Goal: Navigation & Orientation: Find specific page/section

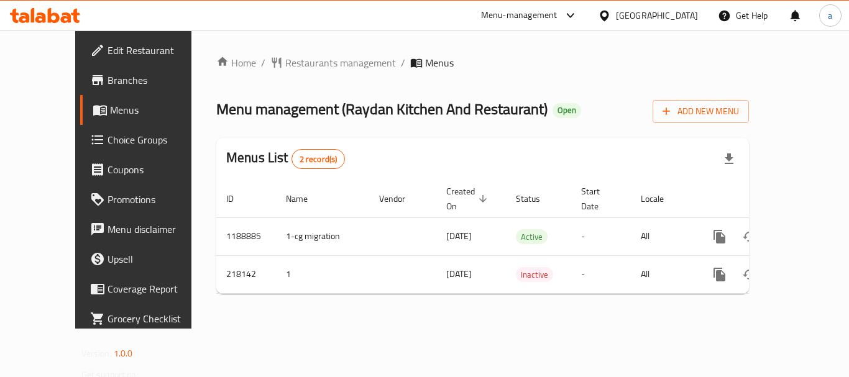
click at [611, 9] on icon at bounding box center [604, 15] width 13 height 13
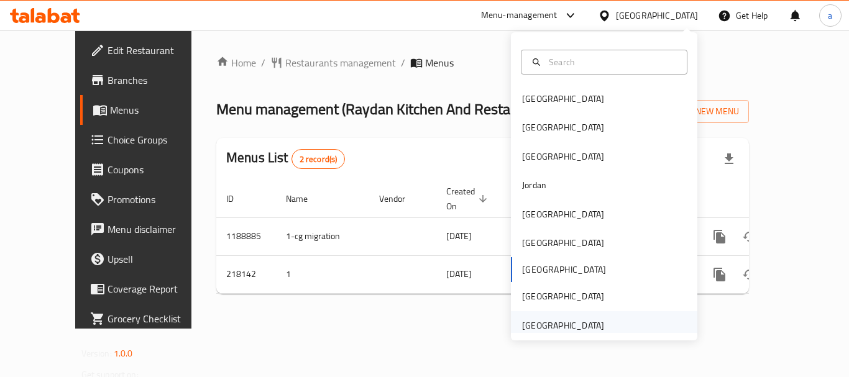
click at [569, 326] on div "[GEOGRAPHIC_DATA]" at bounding box center [563, 326] width 82 height 14
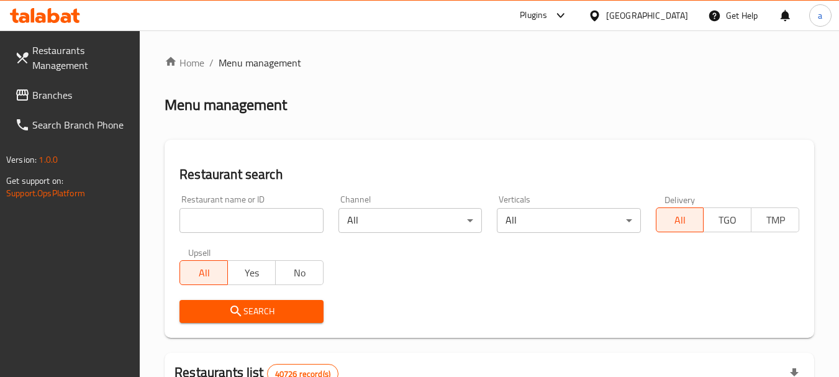
click at [53, 94] on span "Branches" at bounding box center [81, 95] width 98 height 15
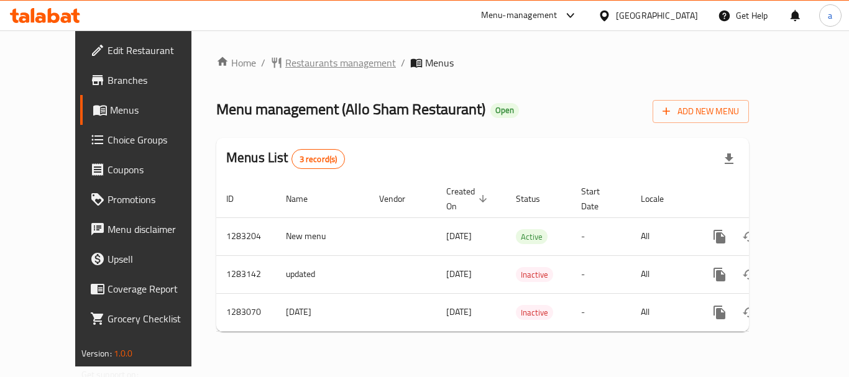
click at [285, 57] on span "Restaurants management" at bounding box center [340, 62] width 111 height 15
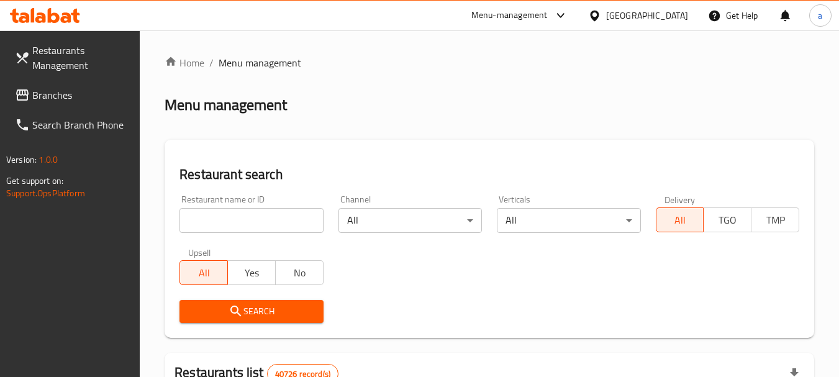
click at [75, 91] on span "Branches" at bounding box center [81, 95] width 98 height 15
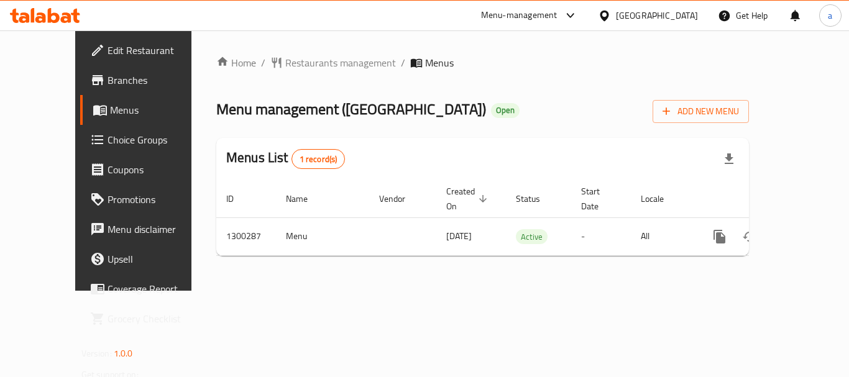
click at [674, 15] on div "[GEOGRAPHIC_DATA]" at bounding box center [657, 16] width 82 height 14
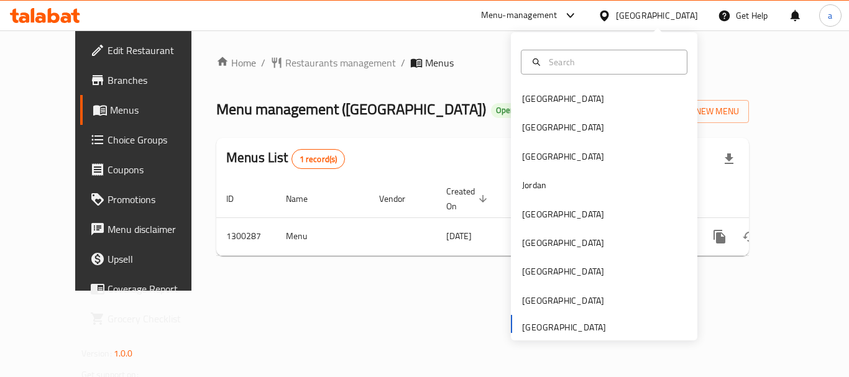
click at [456, 53] on div "Home / Restaurants management / Menus Menu management ( Iraqi House ) Open Add …" at bounding box center [482, 160] width 582 height 260
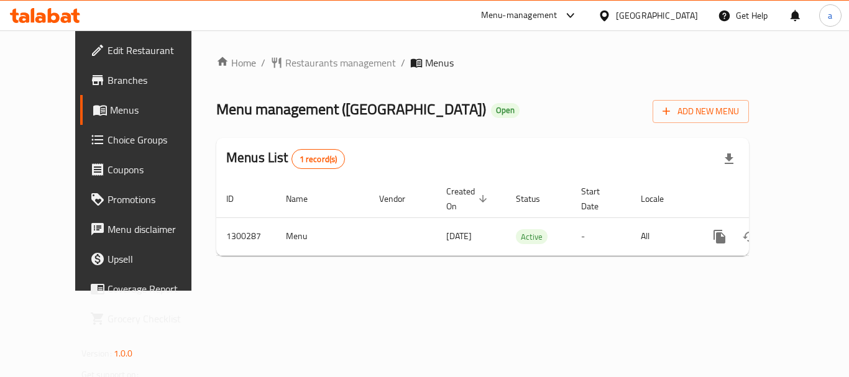
click at [290, 43] on div "Home / Restaurants management / Menus Menu management ( Iraqi House ) Open Add …" at bounding box center [482, 160] width 582 height 260
click at [289, 60] on span "Restaurants management" at bounding box center [340, 62] width 111 height 15
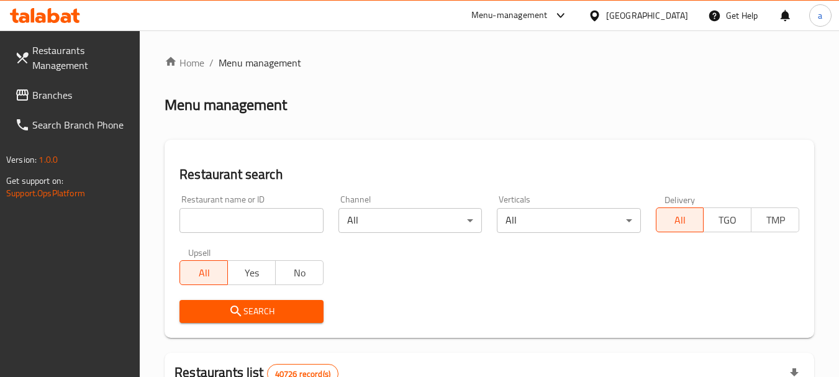
click at [58, 106] on link "Branches" at bounding box center [72, 95] width 135 height 30
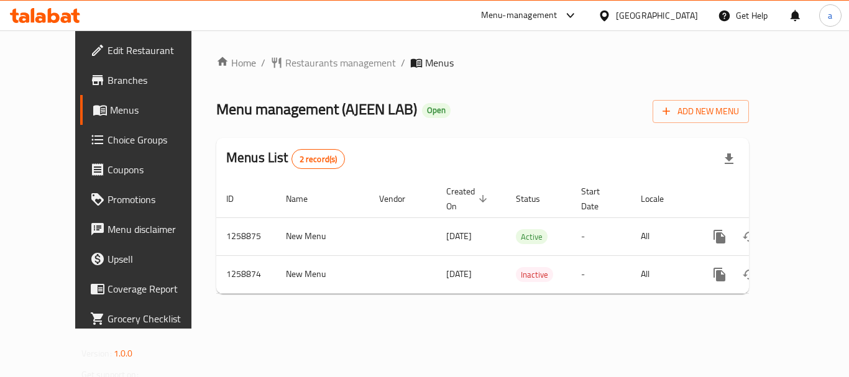
drag, startPoint x: 275, startPoint y: 43, endPoint x: 278, endPoint y: 48, distance: 6.7
click at [275, 45] on div "Home / Restaurants management / Menus Menu management ( AJEEN LAB ) Open Add Ne…" at bounding box center [482, 179] width 582 height 298
click at [281, 50] on div "Home / Restaurants management / Menus Menu management ( AJEEN LAB ) Open Add Ne…" at bounding box center [482, 179] width 582 height 298
click at [289, 70] on span "Restaurants management" at bounding box center [340, 62] width 111 height 15
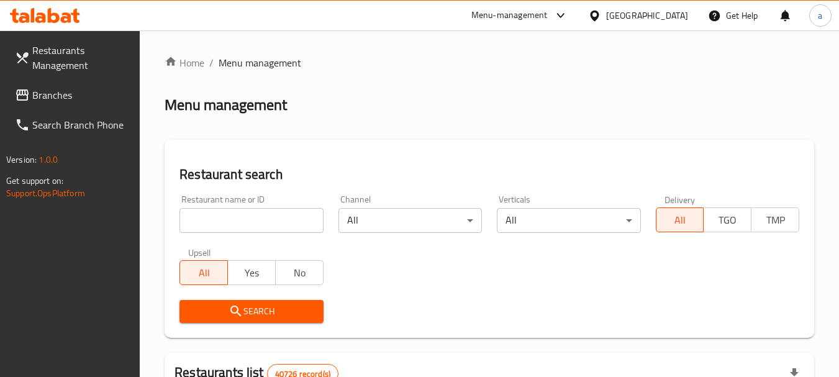
click at [99, 98] on span "Branches" at bounding box center [81, 95] width 98 height 15
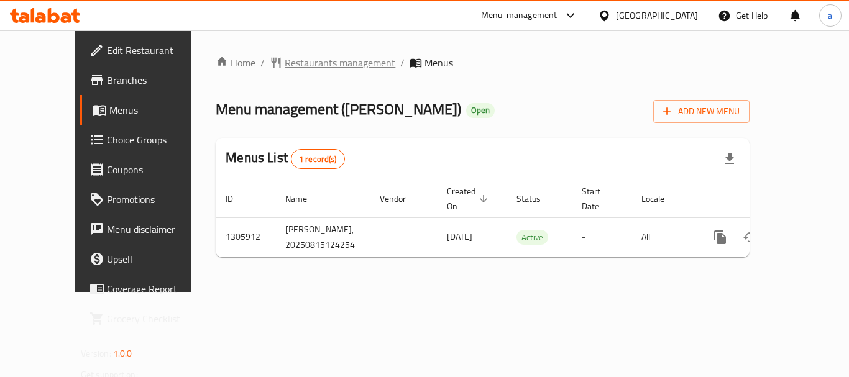
click at [285, 60] on span "Restaurants management" at bounding box center [340, 62] width 111 height 15
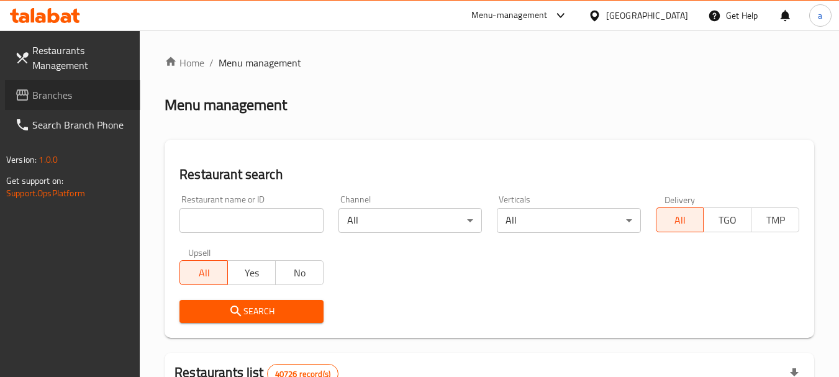
click at [70, 93] on span "Branches" at bounding box center [81, 95] width 98 height 15
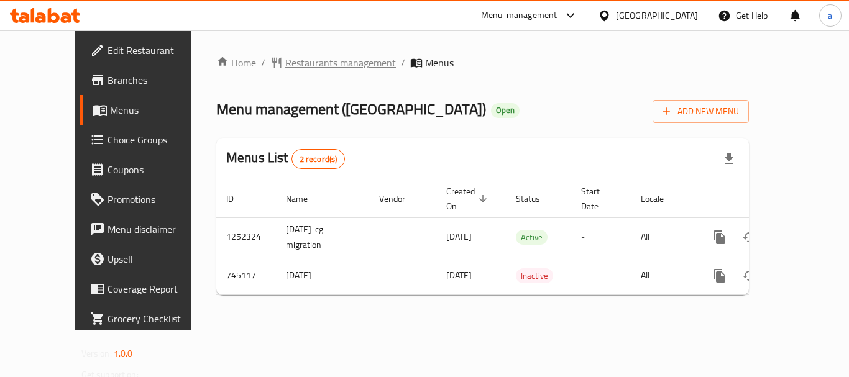
click at [285, 61] on span "Restaurants management" at bounding box center [340, 62] width 111 height 15
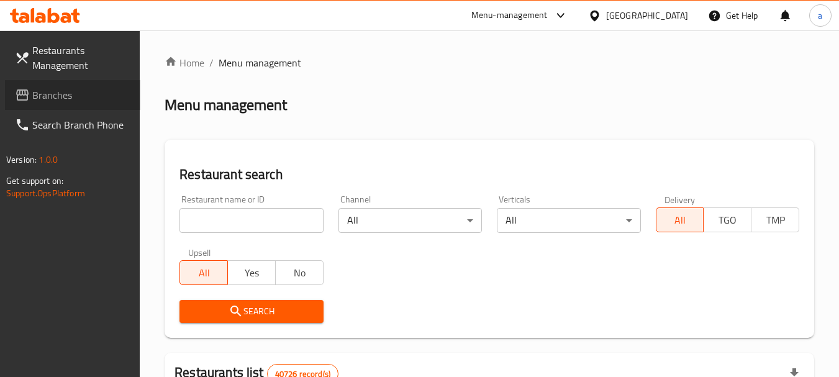
click at [111, 91] on span "Branches" at bounding box center [81, 95] width 98 height 15
